Goal: Feedback & Contribution: Submit feedback/report problem

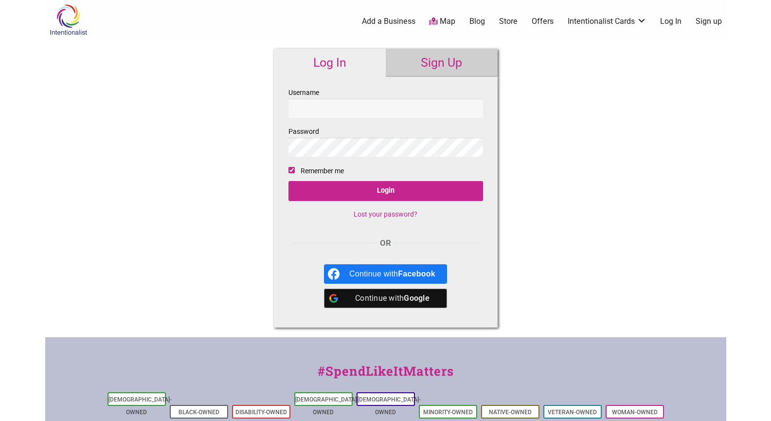
click at [709, 20] on link "Sign up" at bounding box center [709, 21] width 26 height 11
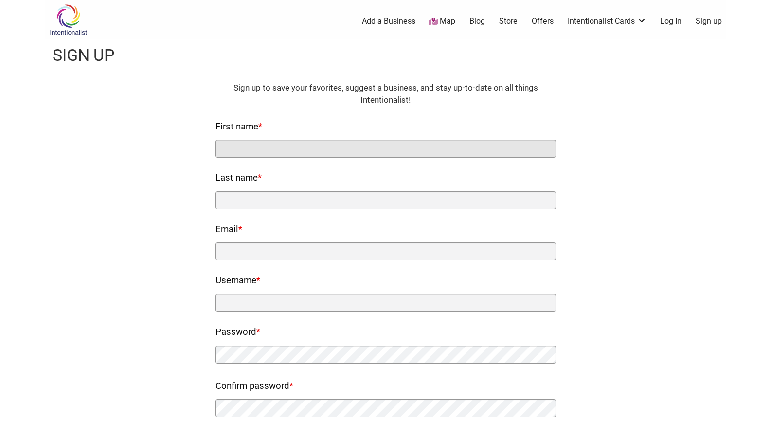
click at [496, 148] on input "First name *" at bounding box center [386, 149] width 341 height 18
type input "Scott"
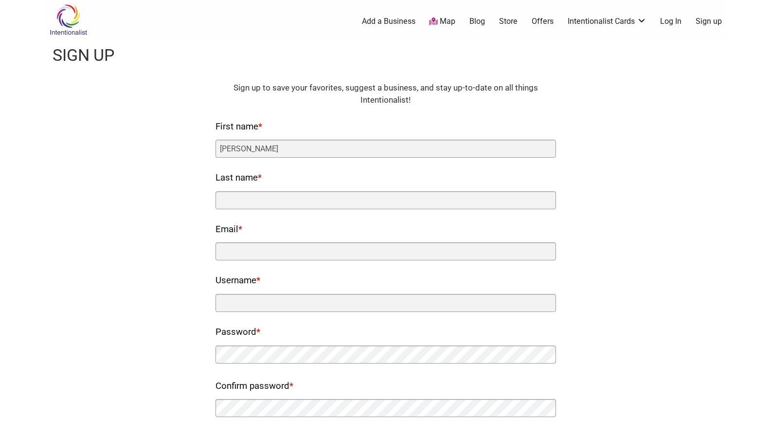
type input "Stolarick"
type input "stolarick.scott@gmail.com"
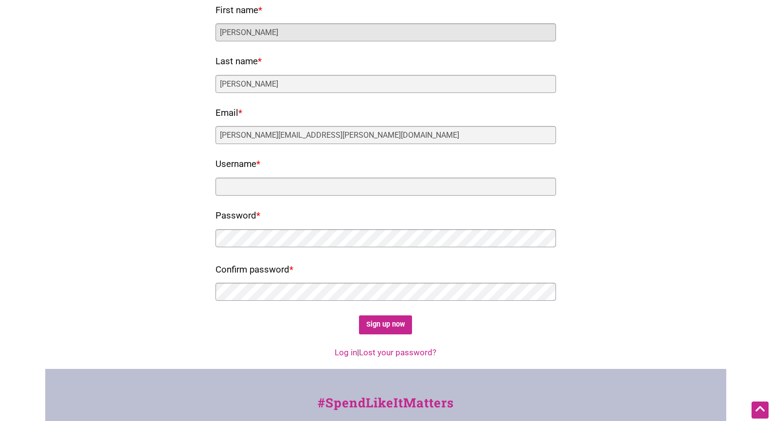
scroll to position [117, 0]
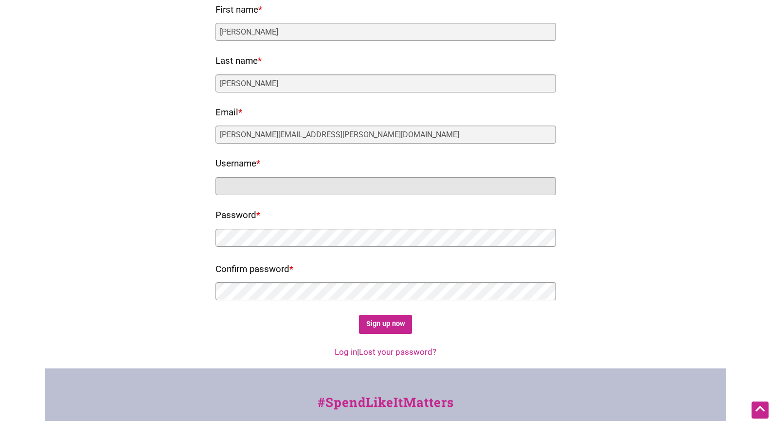
click at [406, 185] on input "Username *" at bounding box center [386, 186] width 341 height 18
type input "stolarick66"
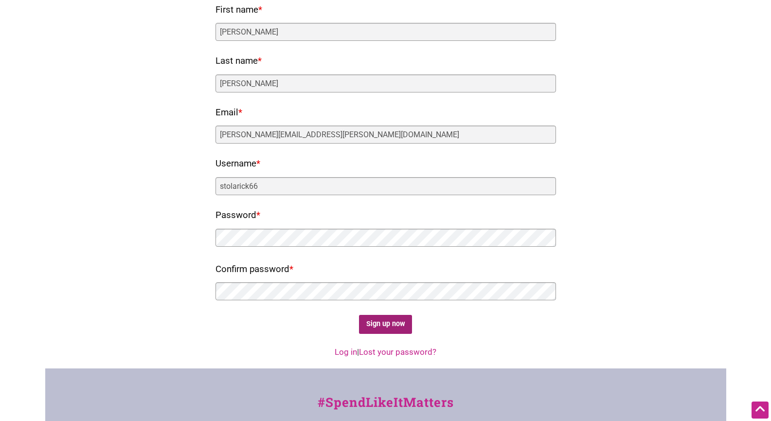
click at [381, 323] on input "Sign up now" at bounding box center [385, 324] width 53 height 19
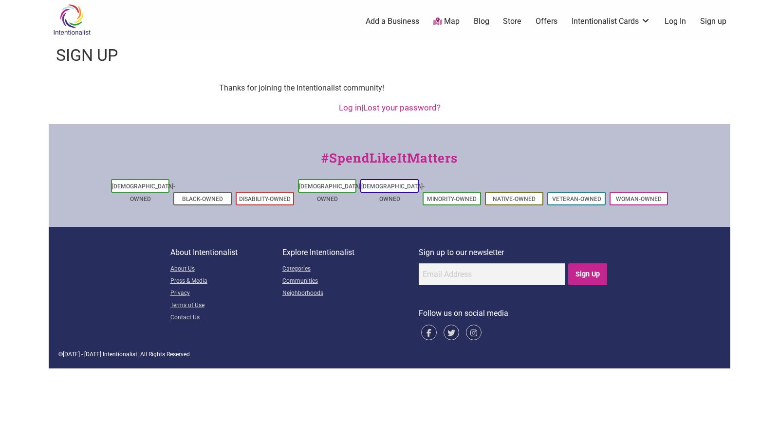
click at [678, 20] on link "Log In" at bounding box center [674, 21] width 21 height 11
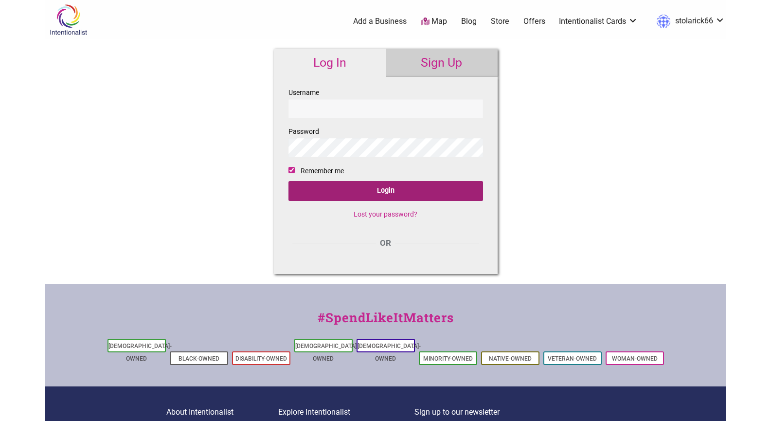
type input "stolarick66"
click at [392, 192] on input "Login" at bounding box center [386, 191] width 195 height 20
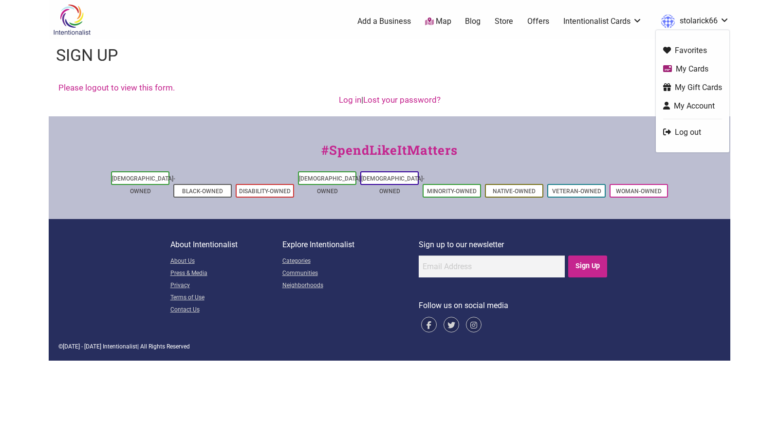
click at [726, 20] on link "stolarick66" at bounding box center [692, 22] width 73 height 18
click at [701, 104] on link "My Account" at bounding box center [692, 105] width 59 height 11
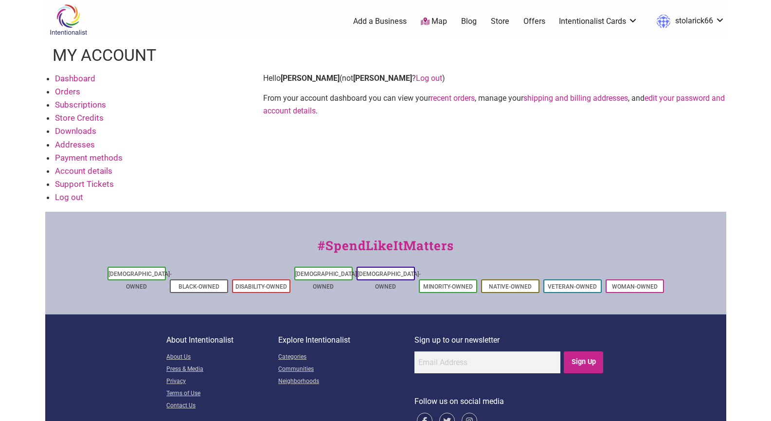
click at [90, 171] on link "Account details" at bounding box center [83, 171] width 57 height 10
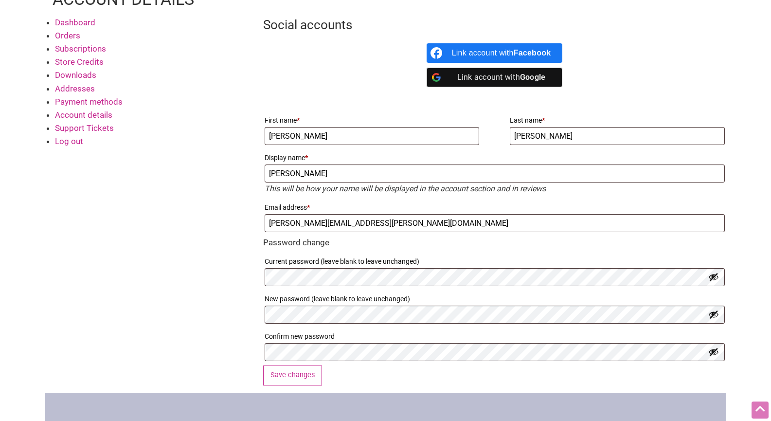
scroll to position [57, 0]
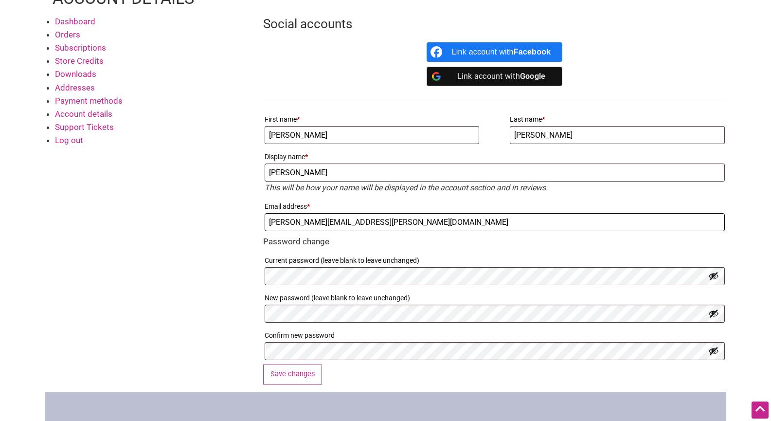
drag, startPoint x: 367, startPoint y: 220, endPoint x: 229, endPoint y: 221, distance: 138.2
click at [229, 221] on div "Dashboard Orders Subscriptions Store Credits Downloads Addresses Payment method…" at bounding box center [385, 203] width 681 height 377
type input "scott@mosaicpathwaycounseling.org"
click at [303, 381] on button "Save changes" at bounding box center [292, 374] width 59 height 20
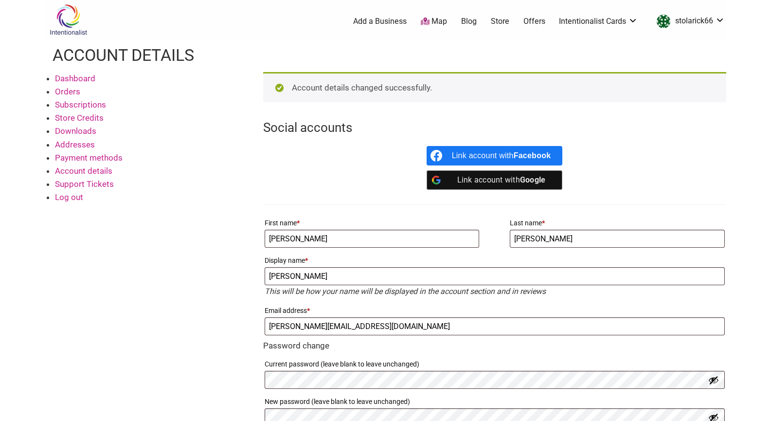
click at [94, 105] on link "Subscriptions" at bounding box center [80, 105] width 51 height 10
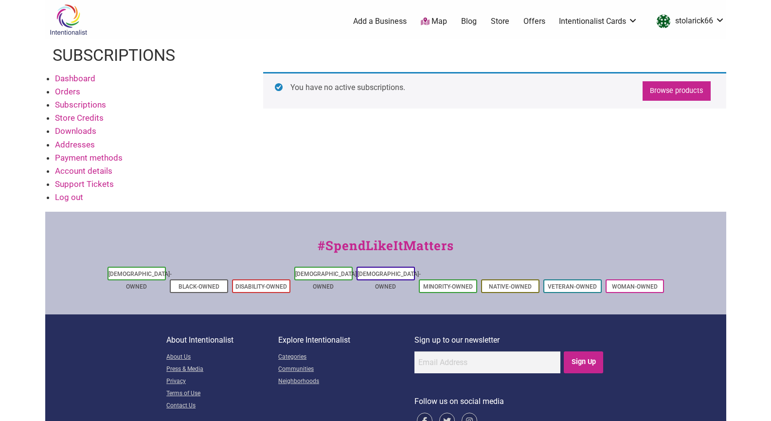
click at [668, 91] on link "Browse products" at bounding box center [677, 91] width 68 height 20
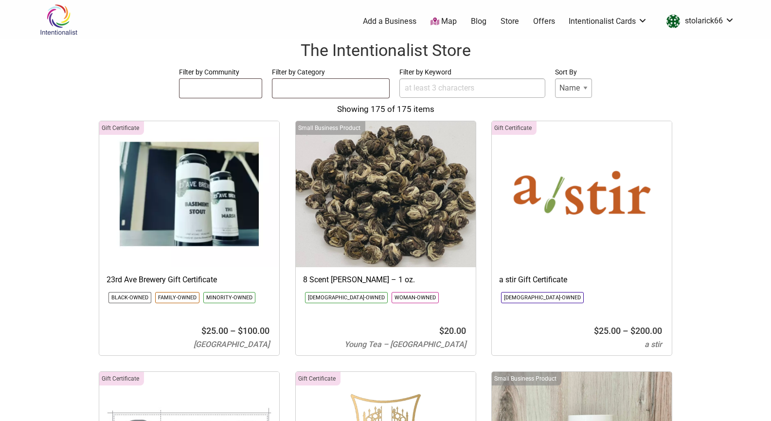
select select
click at [728, 19] on link "stolarick66" at bounding box center [698, 22] width 73 height 18
click at [513, 20] on link "Store" at bounding box center [510, 21] width 18 height 11
select select
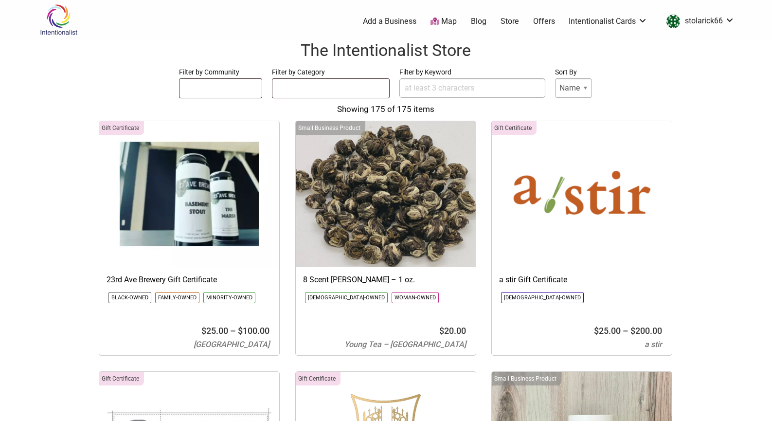
select select
click at [622, 46] on link "Buy Black Card" at bounding box center [608, 46] width 63 height 11
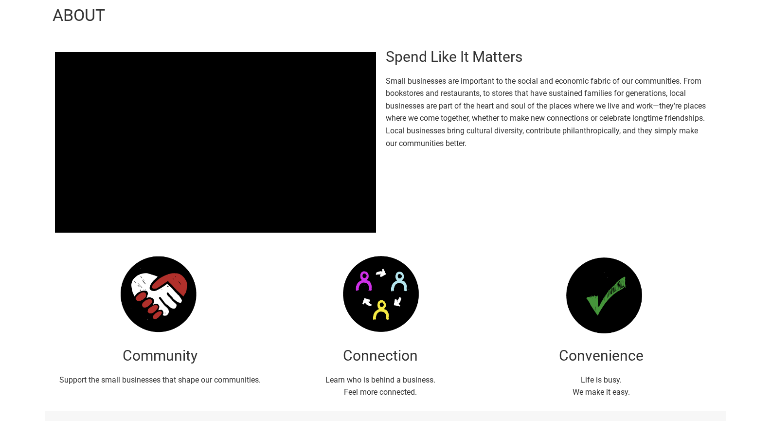
scroll to position [45, 0]
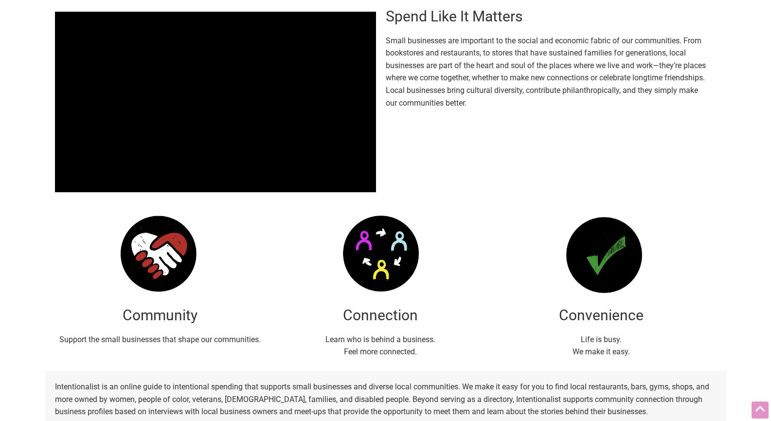
click at [474, 292] on p at bounding box center [380, 254] width 211 height 88
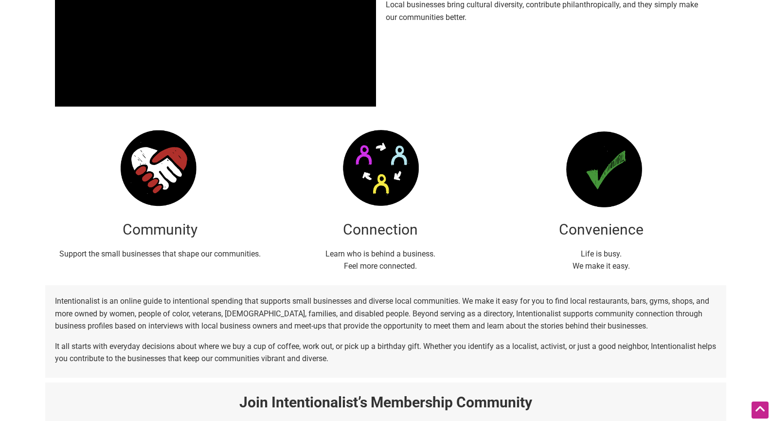
click at [458, 322] on p "Intentionalist is an online guide to intentional spending that supports small b…" at bounding box center [386, 313] width 662 height 37
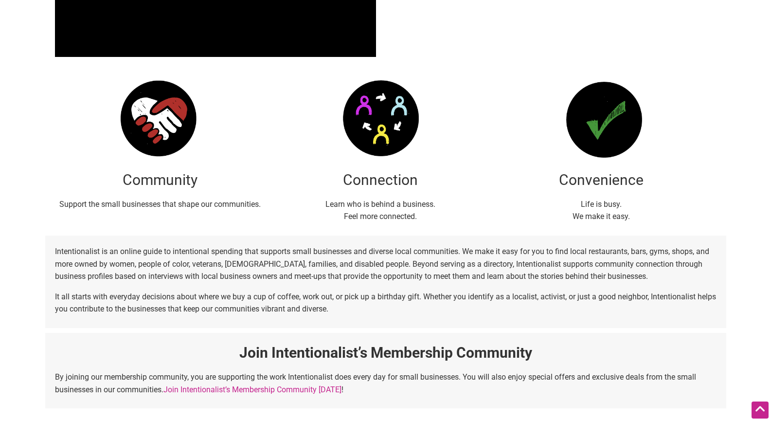
scroll to position [216, 0]
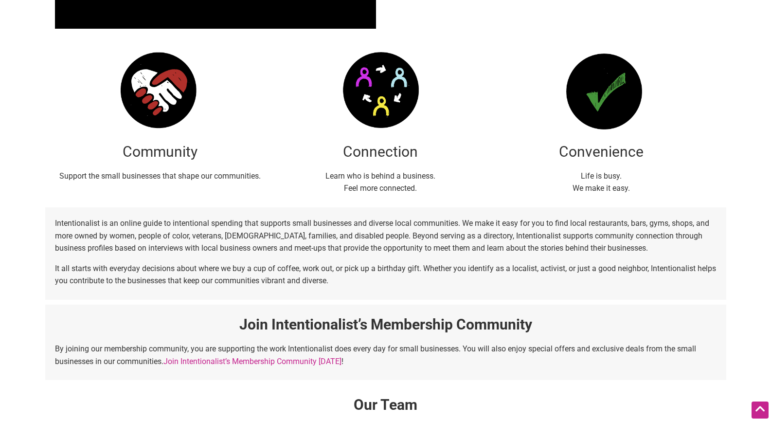
click at [489, 303] on div "Intentionalist Spend like it matters 0 Add a Business Map Blog Store Offers Int…" at bounding box center [385, 300] width 681 height 1088
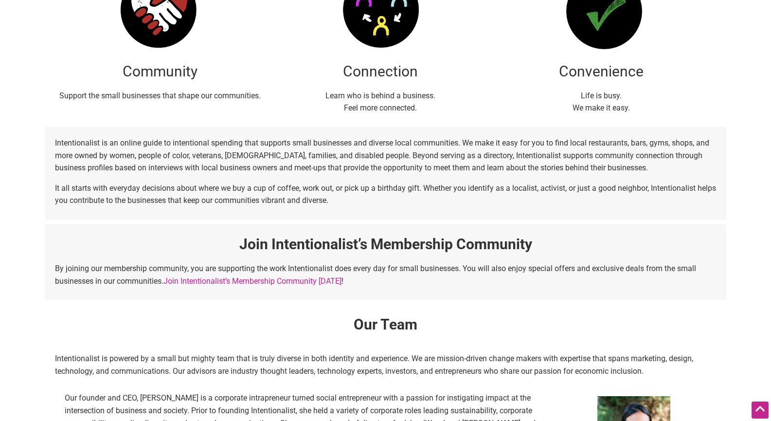
scroll to position [325, 0]
click at [473, 310] on div "Our Team Intentionalist is powered by a small but mighty team that is truly div…" at bounding box center [385, 408] width 681 height 219
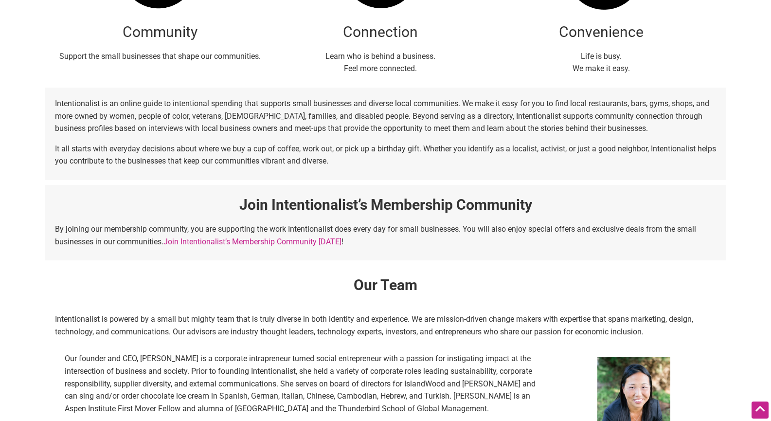
scroll to position [365, 0]
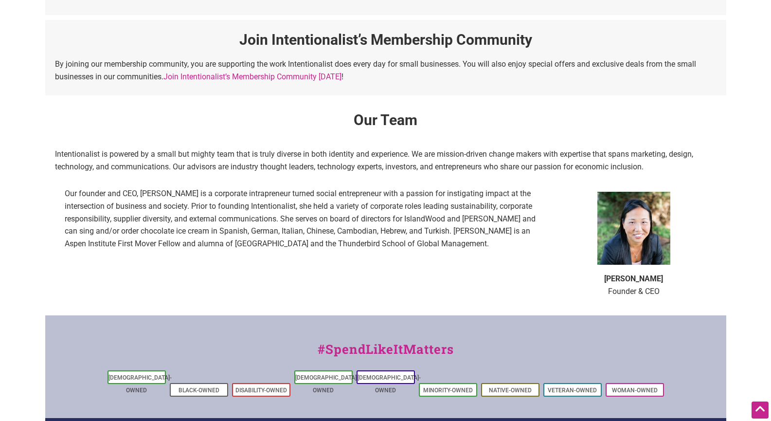
click at [446, 327] on div "#SpendLikeItMatters Asian-Owned Black-Owned Disability-Owned Latino-Owned LGBTQ…" at bounding box center [385, 366] width 681 height 103
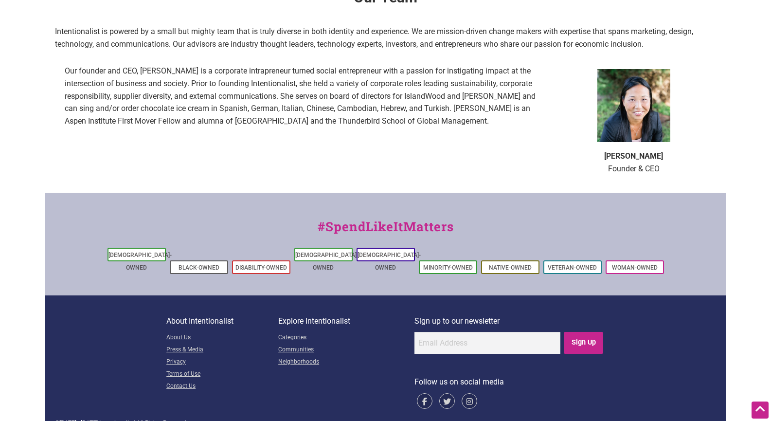
scroll to position [655, 0]
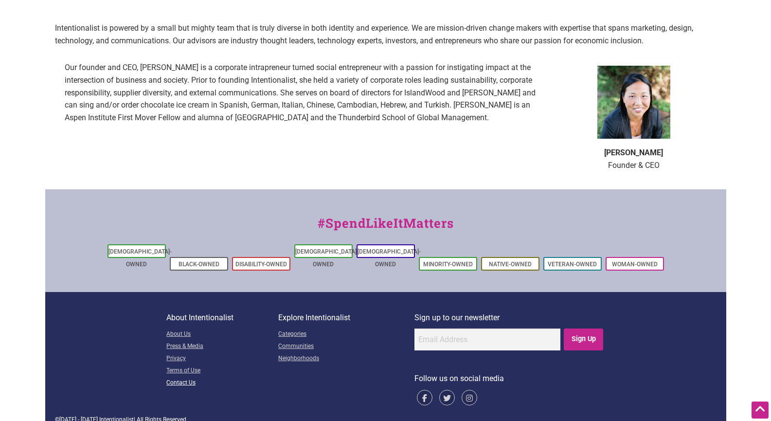
click at [182, 377] on link "Contact Us" at bounding box center [222, 383] width 112 height 12
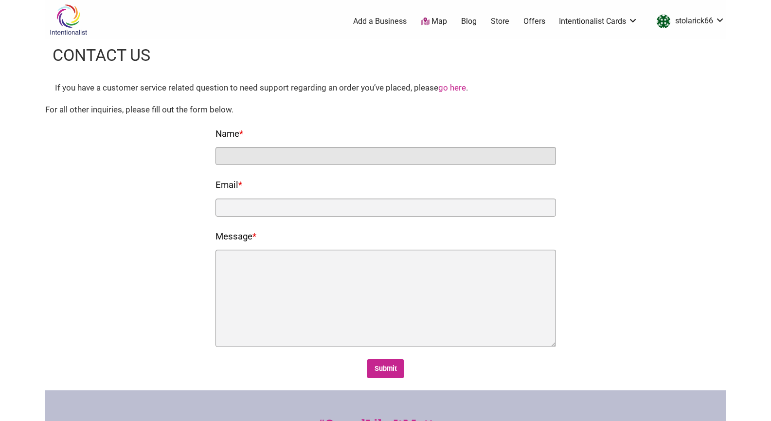
click at [265, 159] on input "Name *" at bounding box center [386, 156] width 341 height 18
type input "s"
type input "[PERSON_NAME]"
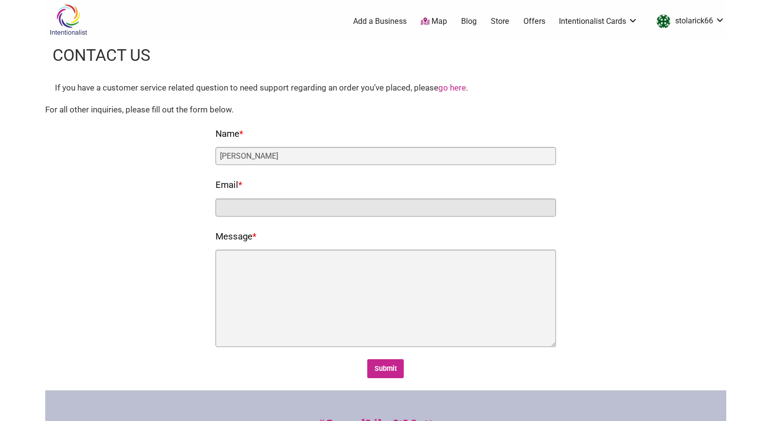
click at [423, 208] on input "Email *" at bounding box center [386, 208] width 341 height 18
type input "[PERSON_NAME][EMAIL_ADDRESS][DOMAIN_NAME]"
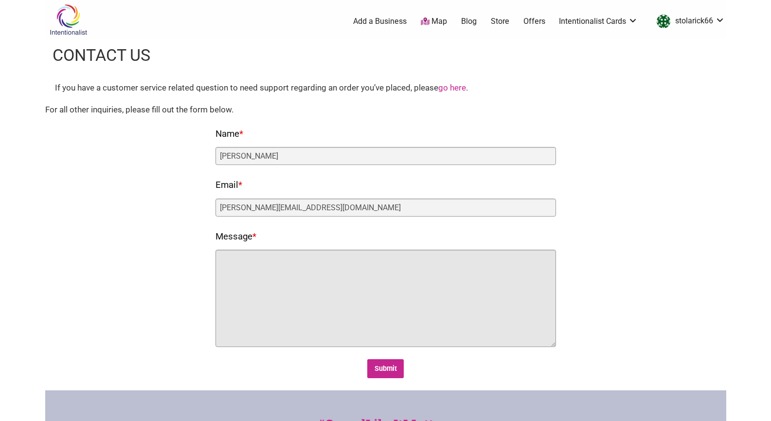
click at [349, 282] on textarea "Message *" at bounding box center [386, 298] width 341 height 97
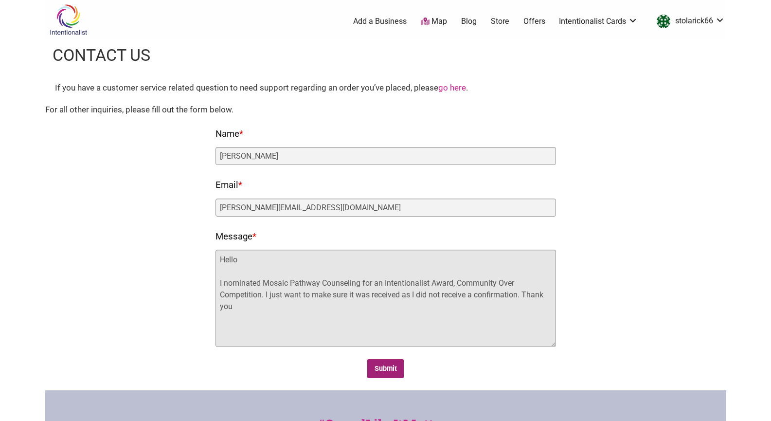
type textarea "Hello I nominated Mosaic Pathway Counseling for an Intentionalist Award, Commun…"
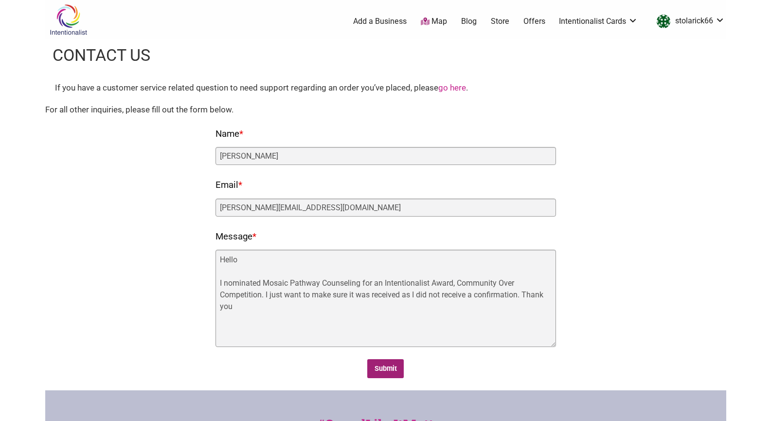
click at [382, 375] on input "Submit" at bounding box center [385, 368] width 36 height 19
